Goal: Download file/media

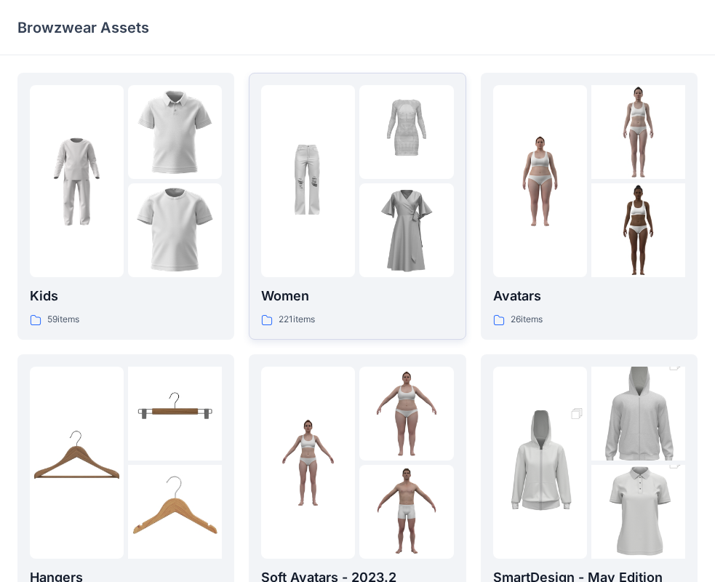
click at [393, 277] on img at bounding box center [406, 230] width 94 height 94
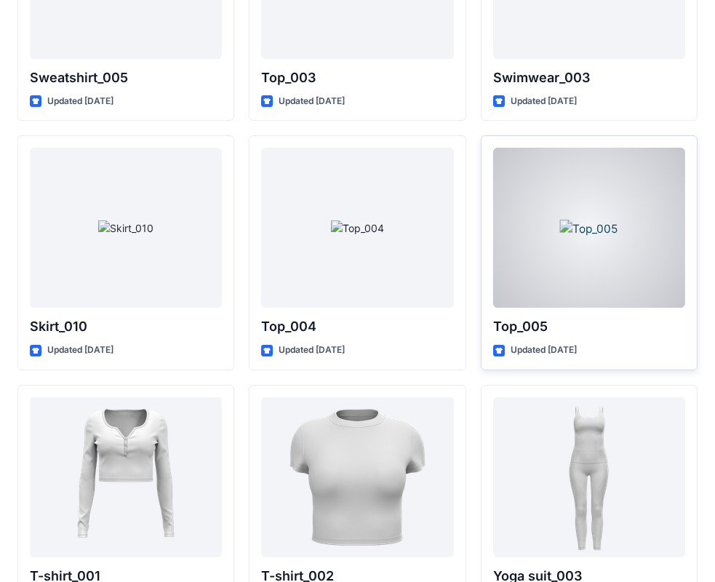
scroll to position [7519, 0]
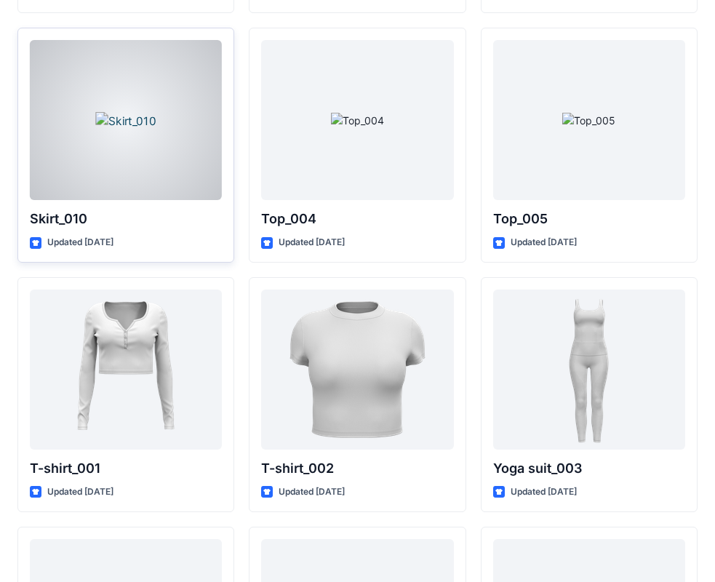
click at [110, 155] on div at bounding box center [126, 120] width 192 height 160
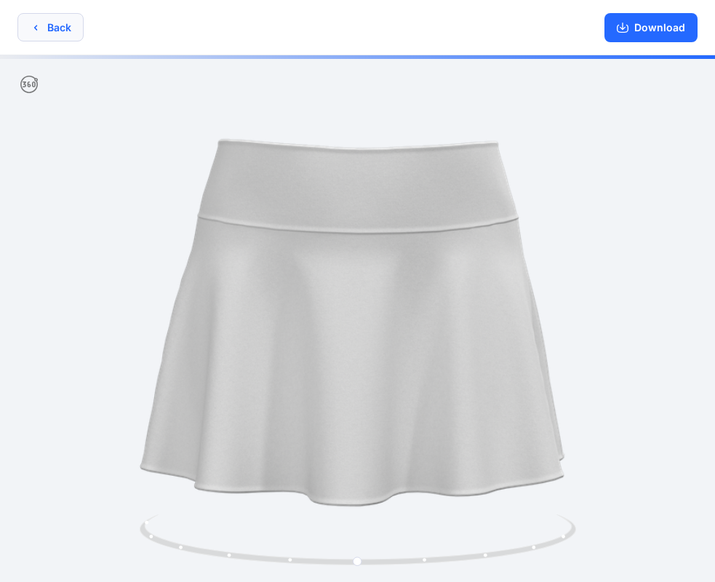
click at [48, 23] on button "Back" at bounding box center [50, 27] width 66 height 28
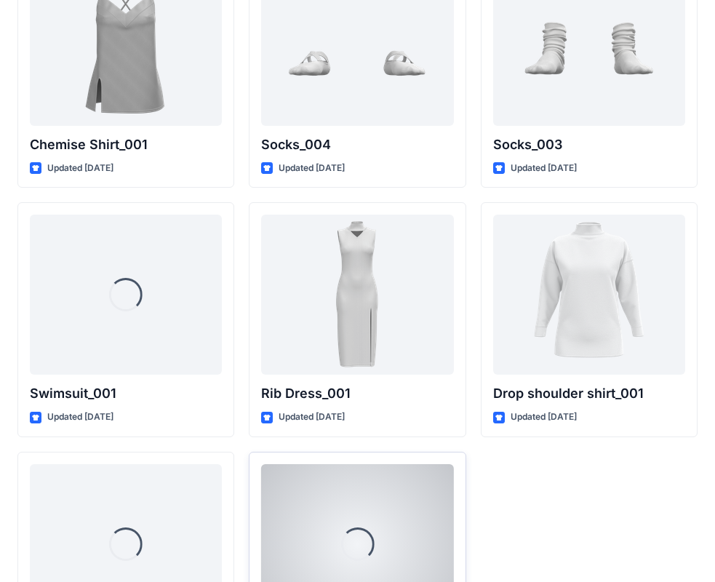
scroll to position [17929, 0]
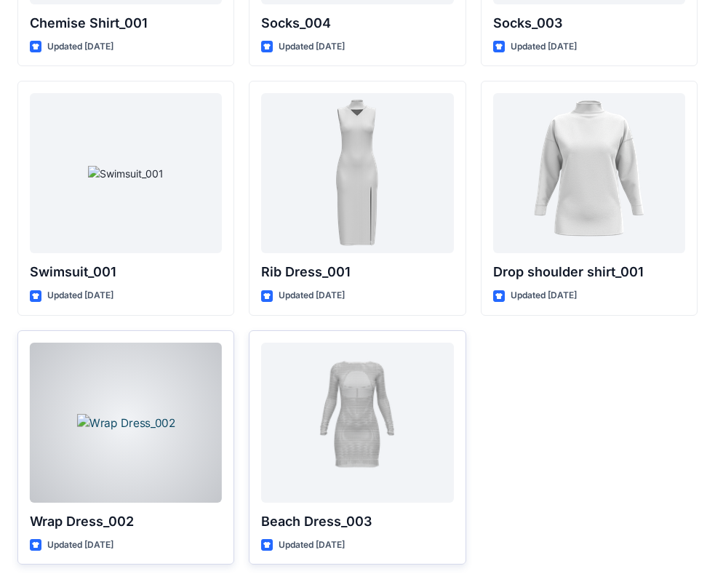
click at [117, 451] on div at bounding box center [126, 423] width 192 height 160
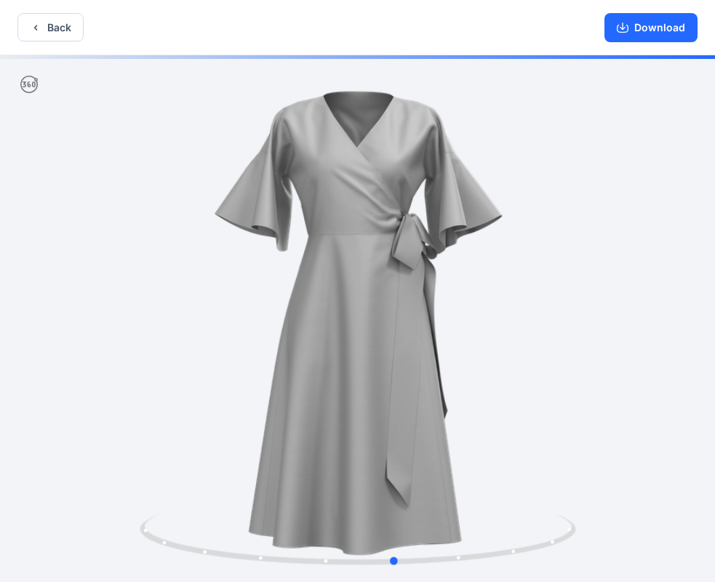
drag, startPoint x: 543, startPoint y: 294, endPoint x: 585, endPoint y: 302, distance: 42.9
click at [585, 301] on div at bounding box center [357, 319] width 715 height 529
drag, startPoint x: 460, startPoint y: 556, endPoint x: 882, endPoint y: 431, distance: 439.8
click at [715, 431] on html "Back Download Version History" at bounding box center [357, 292] width 715 height 585
click at [683, 25] on button "Download" at bounding box center [650, 27] width 93 height 29
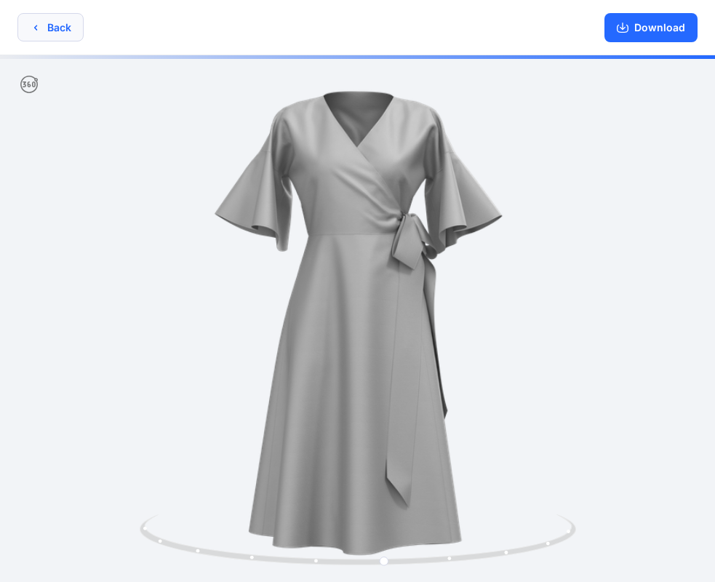
click at [52, 36] on button "Back" at bounding box center [50, 27] width 66 height 28
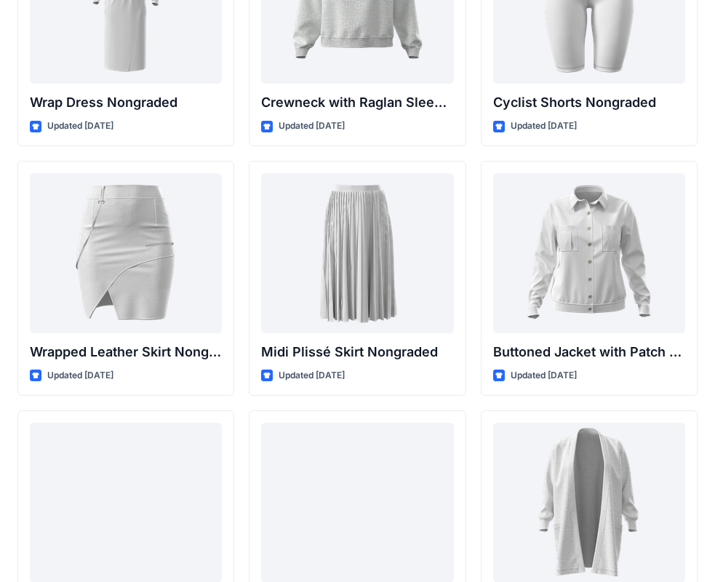
scroll to position [13043, 0]
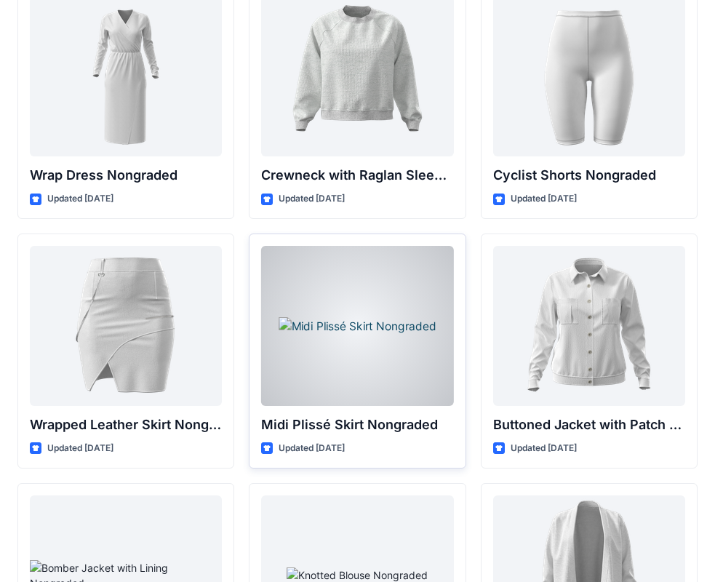
click at [370, 337] on div at bounding box center [357, 326] width 192 height 160
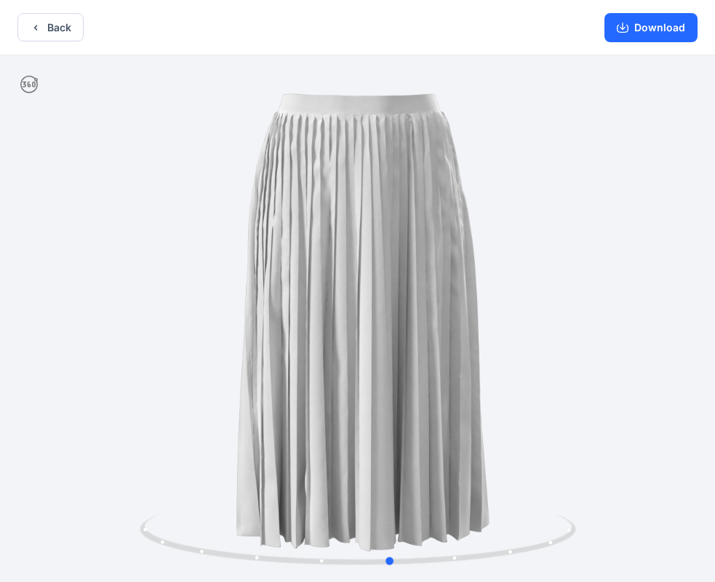
drag, startPoint x: 528, startPoint y: 380, endPoint x: 124, endPoint y: 315, distance: 408.8
click at [124, 317] on div at bounding box center [357, 319] width 715 height 529
click at [652, 31] on button "Download" at bounding box center [650, 27] width 93 height 29
click at [59, 31] on button "Back" at bounding box center [50, 27] width 66 height 28
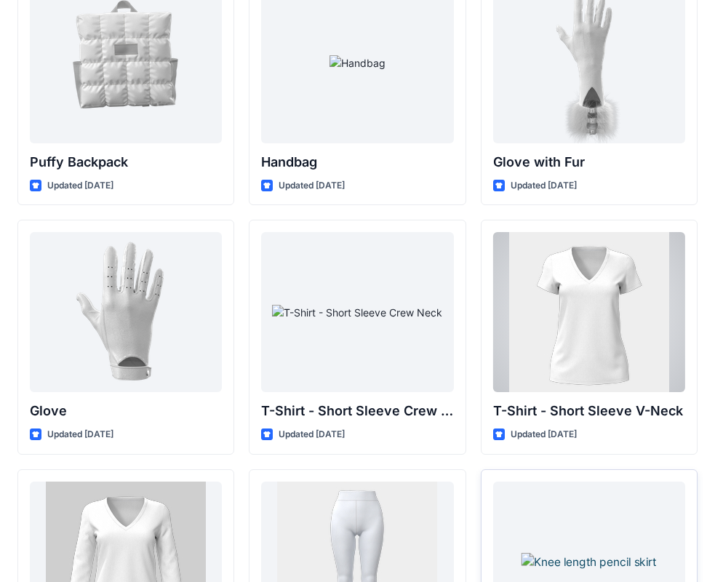
scroll to position [11516, 0]
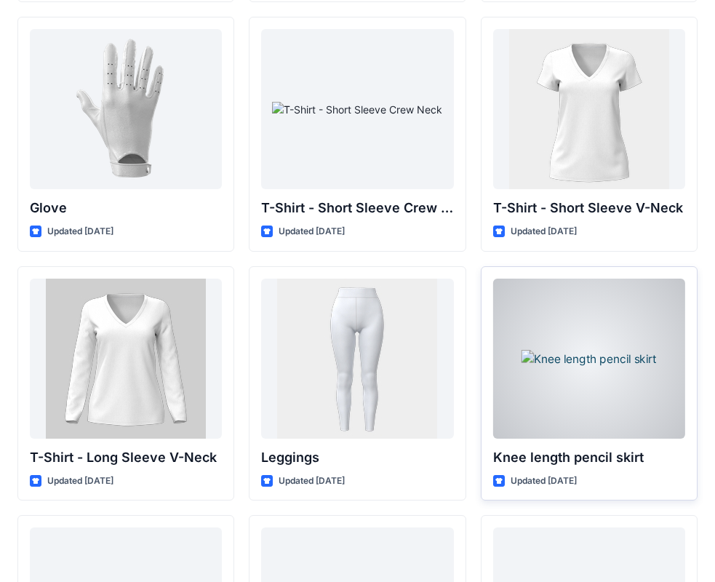
click at [579, 351] on div at bounding box center [589, 359] width 192 height 160
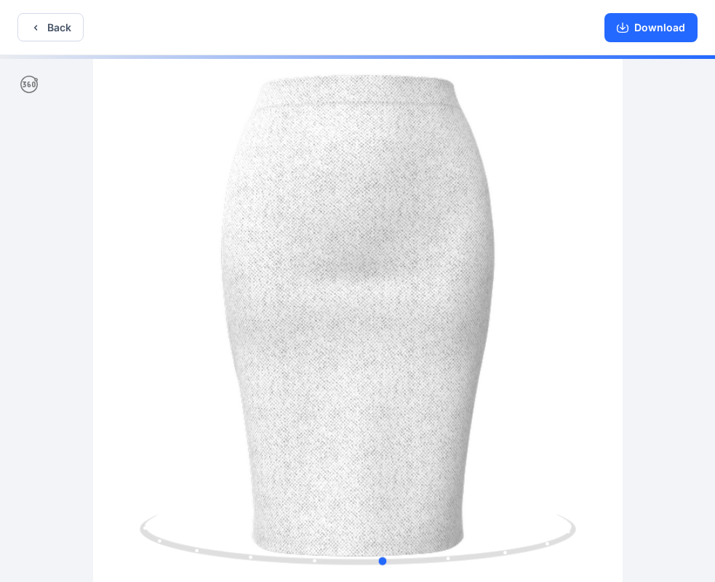
drag, startPoint x: 596, startPoint y: 420, endPoint x: 159, endPoint y: 290, distance: 455.9
click at [185, 465] on div at bounding box center [357, 319] width 715 height 529
click at [39, 19] on button "Back" at bounding box center [50, 27] width 66 height 28
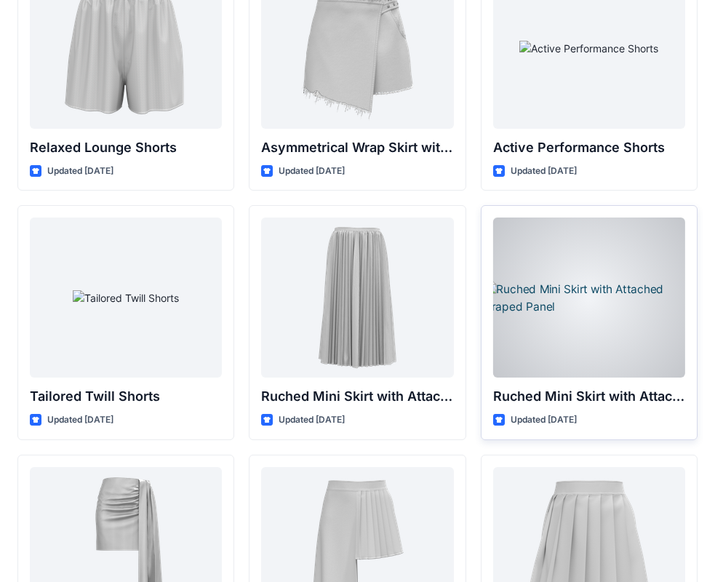
scroll to position [3588, 0]
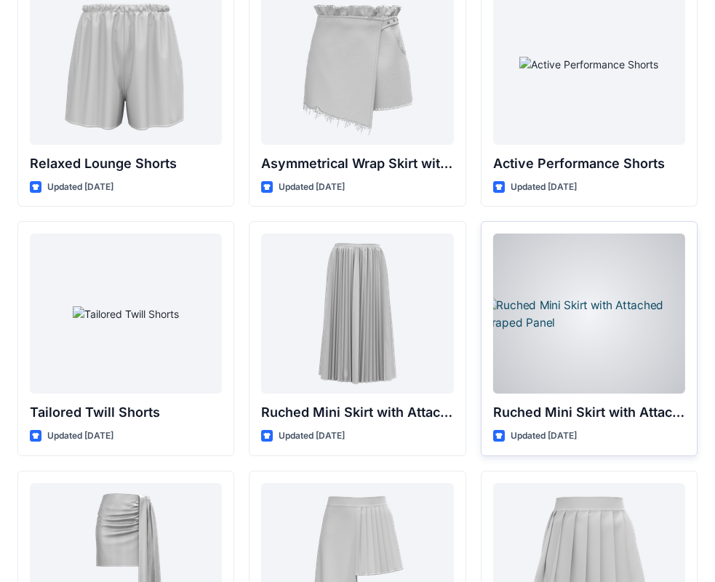
click at [633, 312] on div at bounding box center [589, 313] width 192 height 160
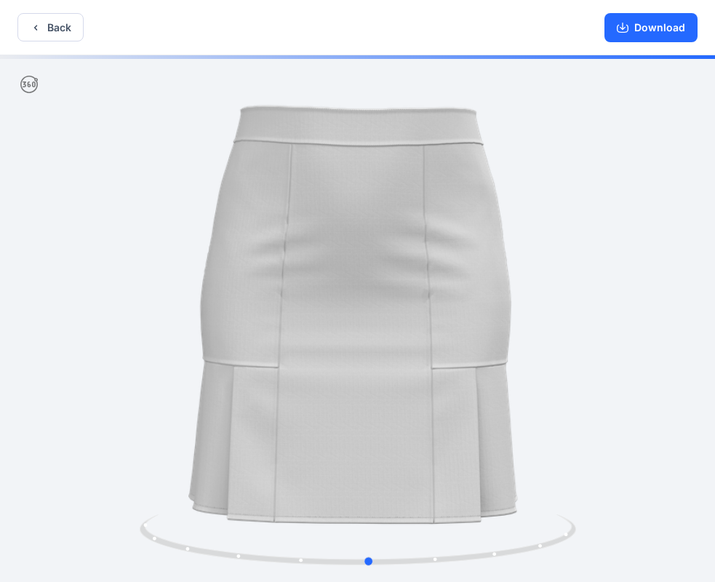
drag, startPoint x: 540, startPoint y: 549, endPoint x: 115, endPoint y: 498, distance: 427.8
click at [115, 498] on div at bounding box center [357, 319] width 715 height 529
click at [628, 31] on icon "button" at bounding box center [623, 28] width 12 height 12
